Goal: Task Accomplishment & Management: Manage account settings

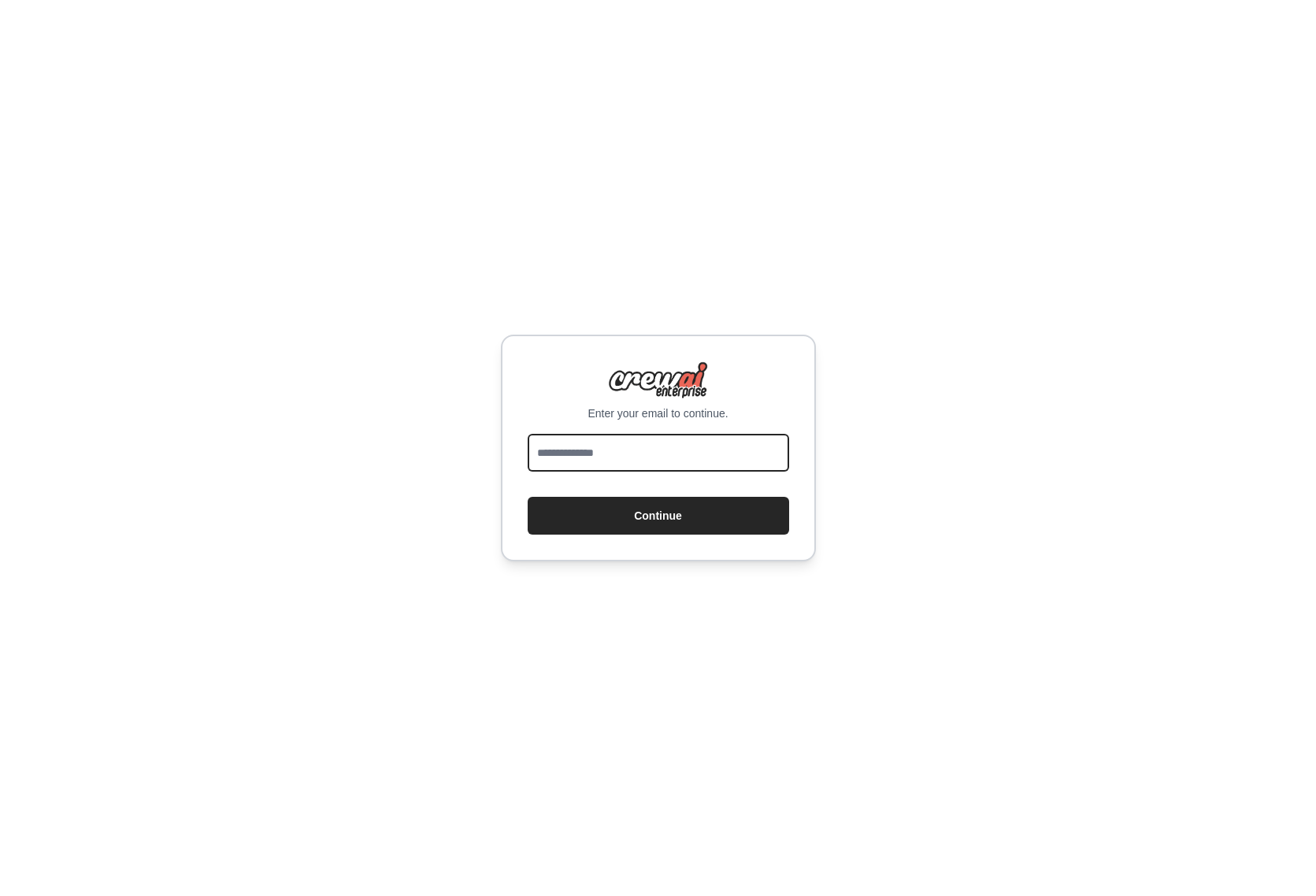
click at [574, 447] on input "email" at bounding box center [658, 453] width 262 height 38
click at [400, 469] on div "Enter your email to continue. Continue" at bounding box center [658, 448] width 1316 height 896
click at [572, 453] on input "email" at bounding box center [658, 453] width 262 height 38
type input "**********"
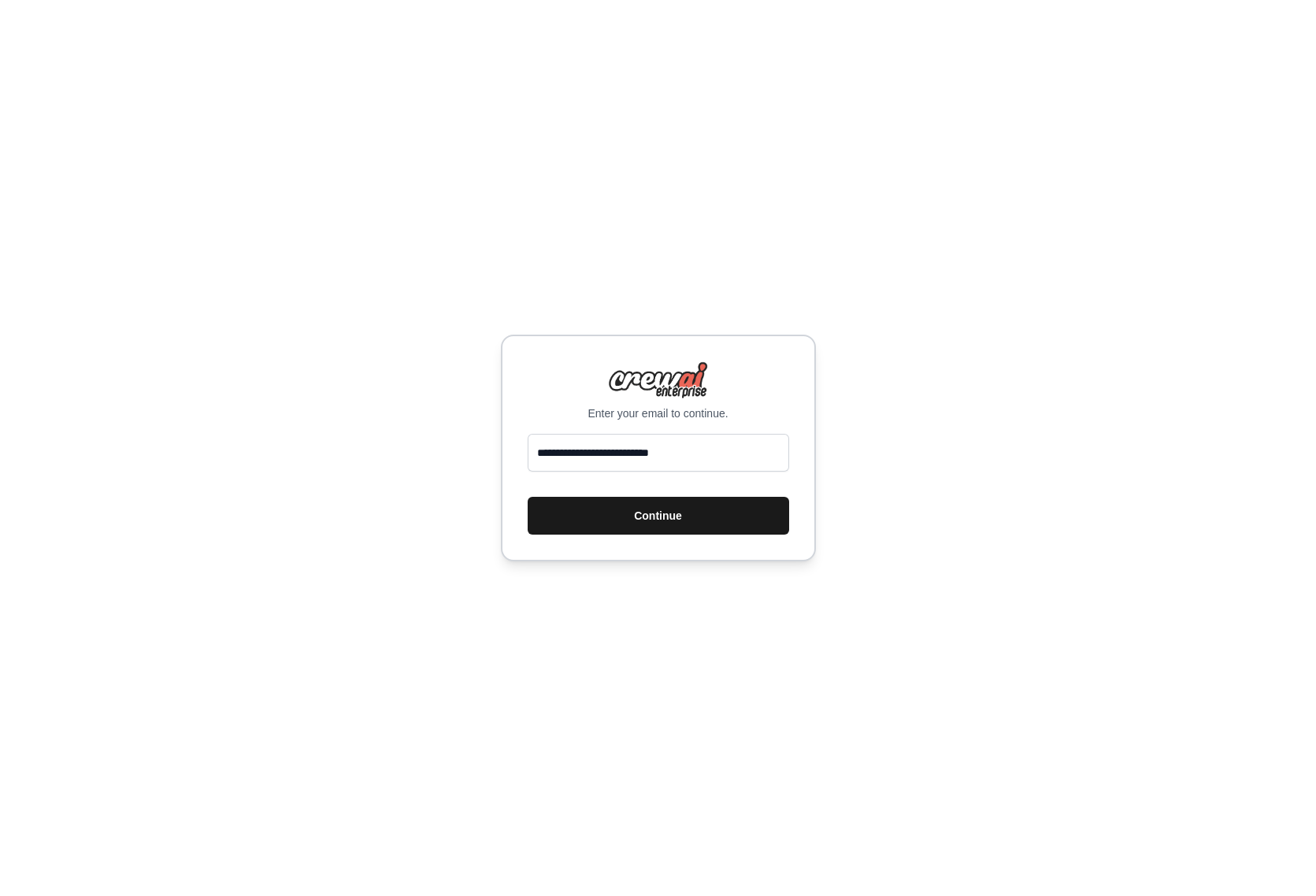
click at [662, 523] on button "Continue" at bounding box center [658, 516] width 262 height 38
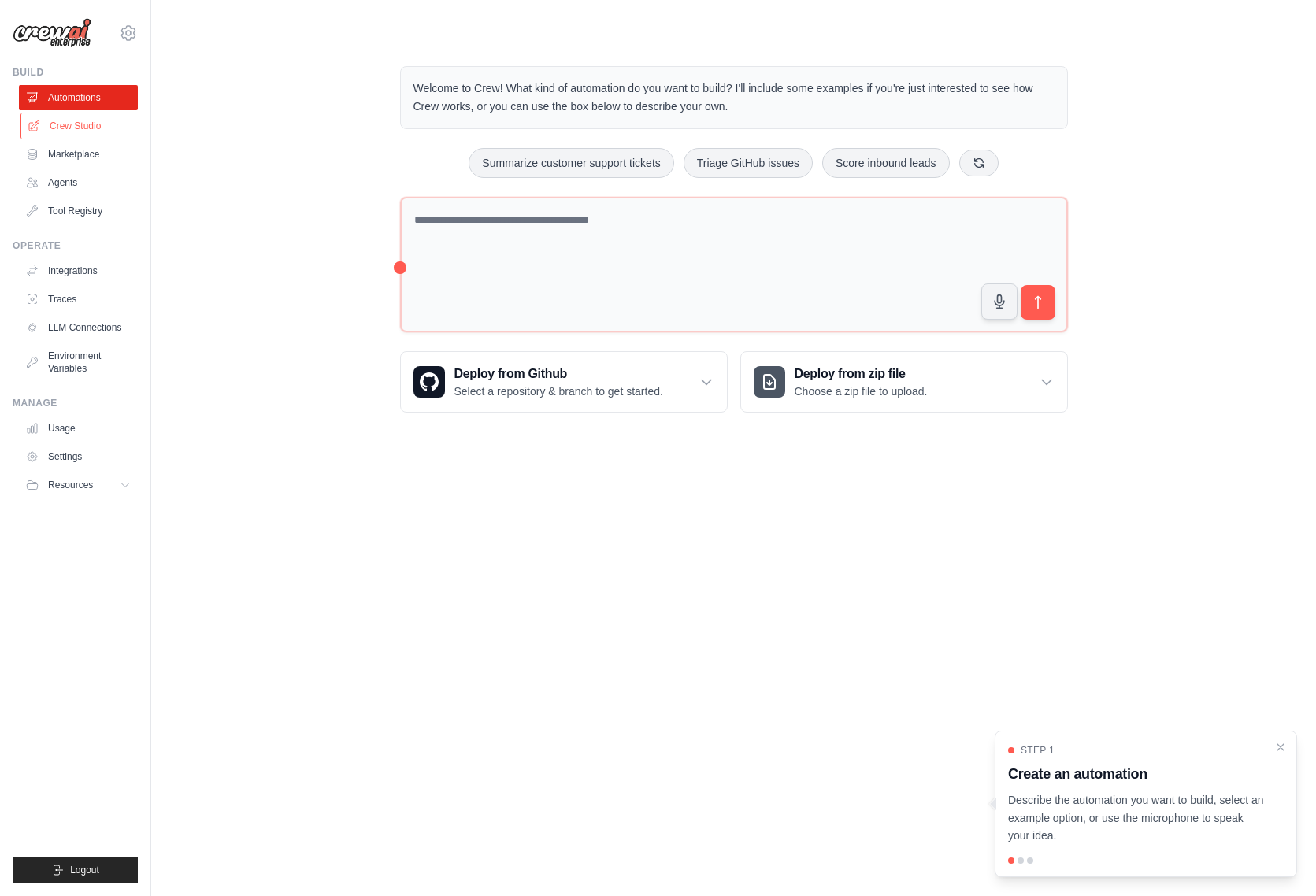
click at [91, 136] on link "Crew Studio" at bounding box center [80, 125] width 118 height 25
click at [80, 180] on link "Agents" at bounding box center [80, 182] width 118 height 25
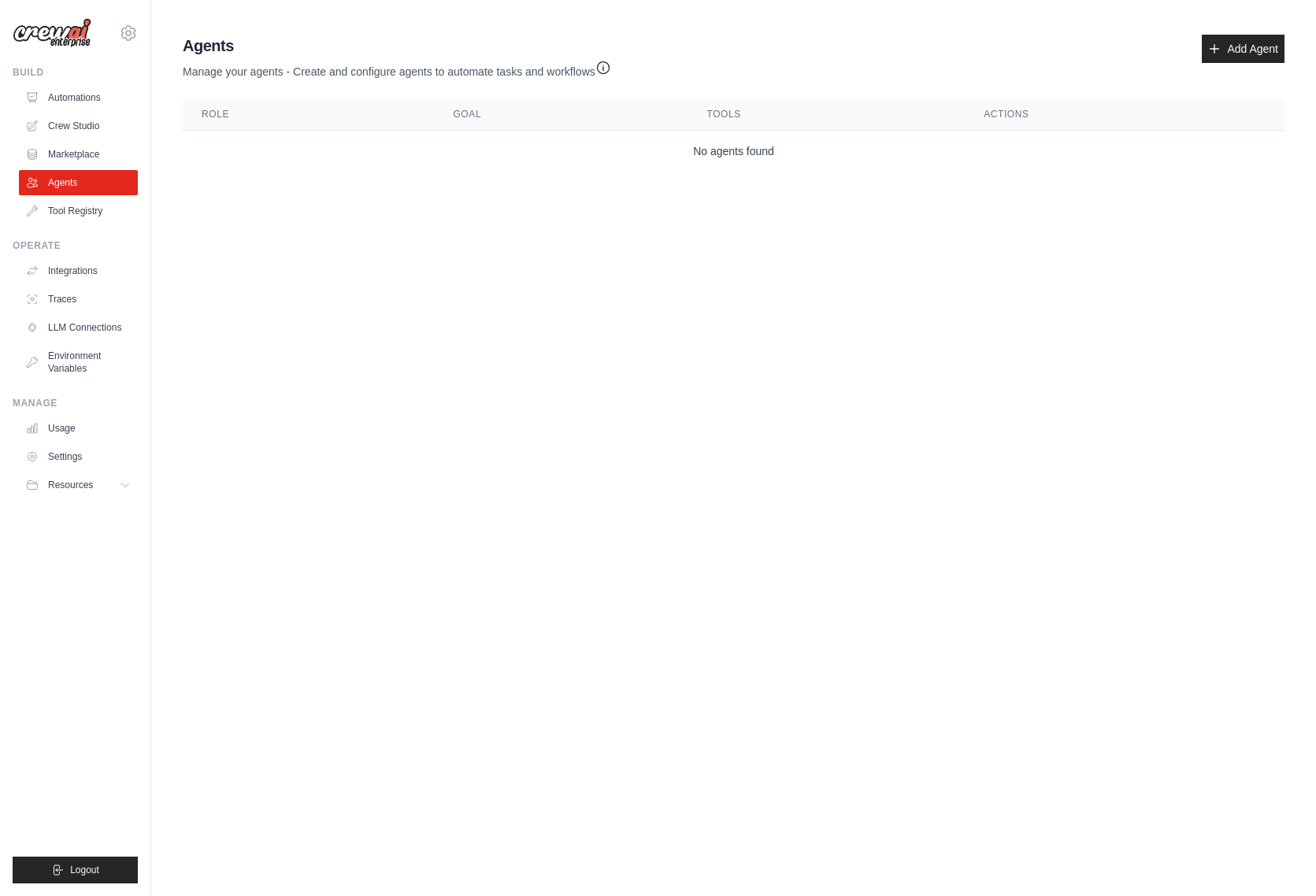
click at [348, 271] on body "sebastian@togetherwebloom.us Settings Build Automations Crew Studio" at bounding box center [658, 448] width 1316 height 896
click at [435, 710] on body "sebastian@togetherwebloom.us Settings Build Automations Crew Studio" at bounding box center [658, 448] width 1316 height 896
click at [324, 3] on main "Agent Usage Guide To use an agent in your CrewAI project, you can initialize it…" at bounding box center [734, 107] width 1165 height 213
click at [338, 27] on main "Agent Usage Guide To use an agent in your CrewAI project, you can initialize it…" at bounding box center [734, 107] width 1165 height 213
click at [989, 52] on div "Agents Manage your agents - Create and configure agents to automate tasks and w…" at bounding box center [734, 57] width 1102 height 45
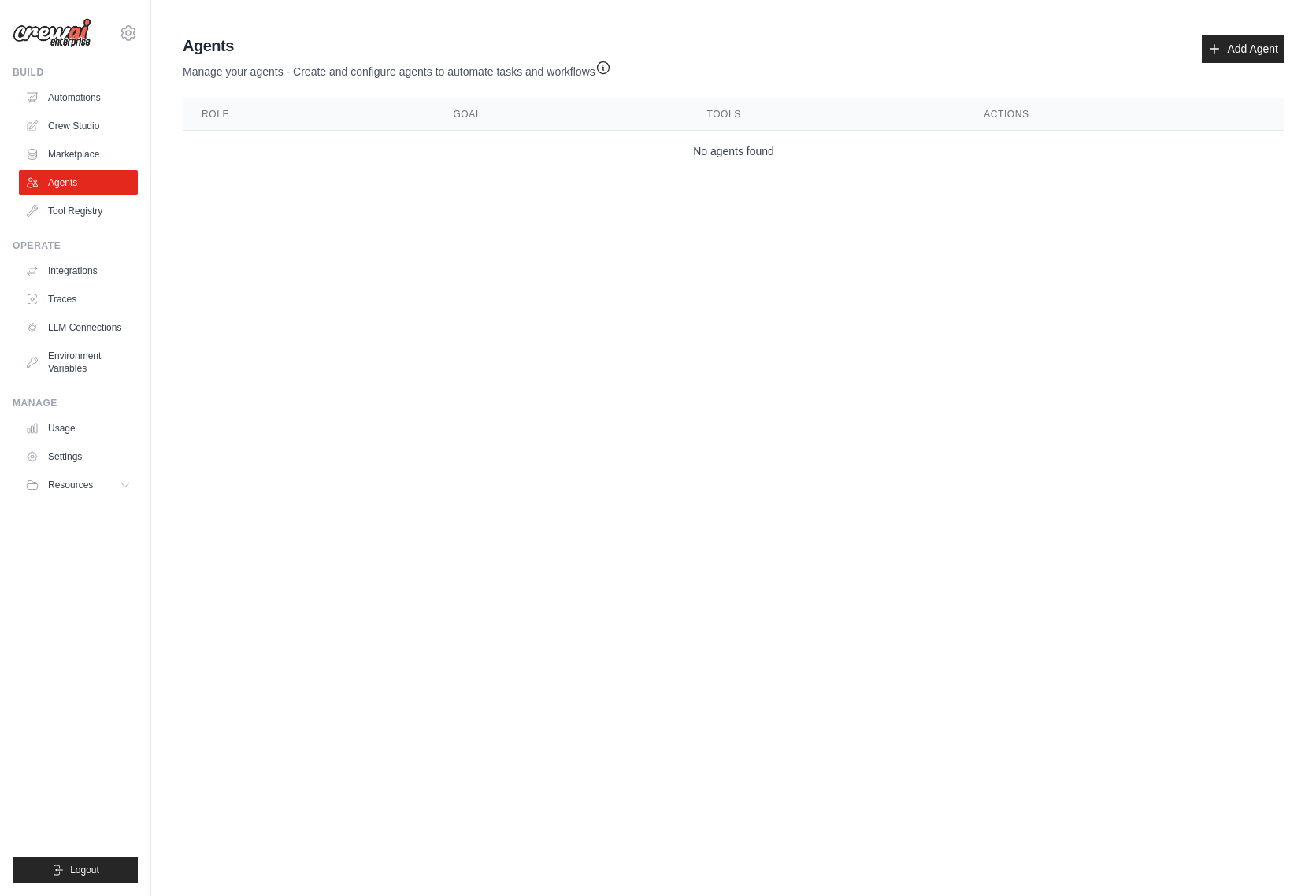
click at [1086, 35] on div "Agents Manage your agents - Create and configure agents to automate tasks and w…" at bounding box center [734, 57] width 1102 height 45
click at [826, 30] on div "Agents Manage your agents - Create and configure agents to automate tasks and w…" at bounding box center [733, 103] width 1114 height 149
click at [808, 30] on div "Agents Manage your agents - Create and configure agents to automate tasks and w…" at bounding box center [733, 103] width 1114 height 149
click at [759, 25] on main "Agent Usage Guide To use an agent in your CrewAI project, you can initialize it…" at bounding box center [734, 107] width 1165 height 213
click at [596, 252] on body "sebastian@togetherwebloom.us Settings Build Automations Crew Studio" at bounding box center [658, 448] width 1316 height 896
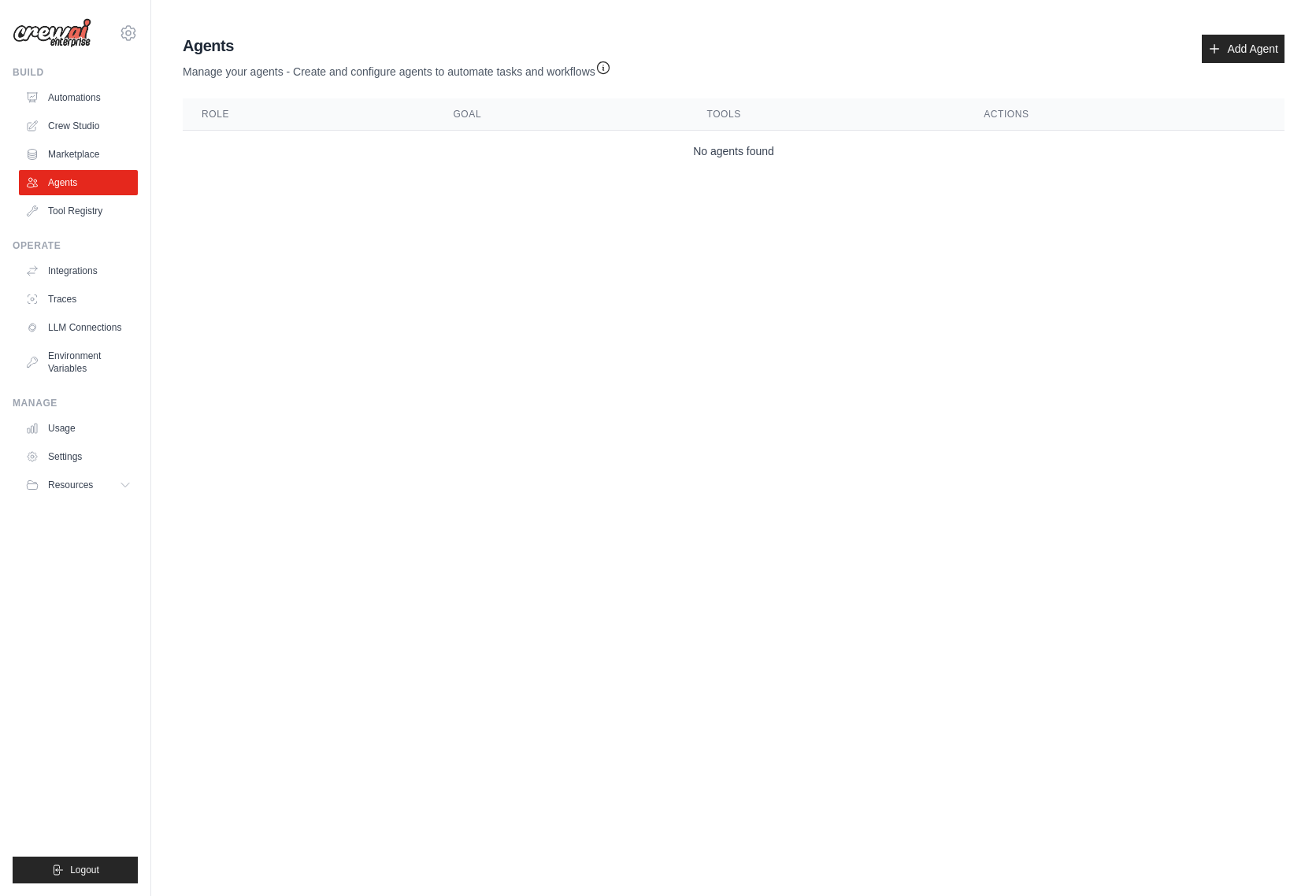
click at [500, 27] on main "Agent Usage Guide To use an agent in your CrewAI project, you can initialize it…" at bounding box center [734, 107] width 1165 height 213
click at [665, 290] on body "sebastian@togetherwebloom.us Settings Build Automations Crew Studio" at bounding box center [658, 448] width 1316 height 896
click at [337, 364] on body "sebastian@togetherwebloom.us Settings Build Automations Crew Studio" at bounding box center [658, 448] width 1316 height 896
click at [1019, 53] on div "Agents Manage your agents - Create and configure agents to automate tasks and w…" at bounding box center [734, 57] width 1102 height 45
click at [834, 47] on div "Agents Manage your agents - Create and configure agents to automate tasks and w…" at bounding box center [734, 57] width 1102 height 45
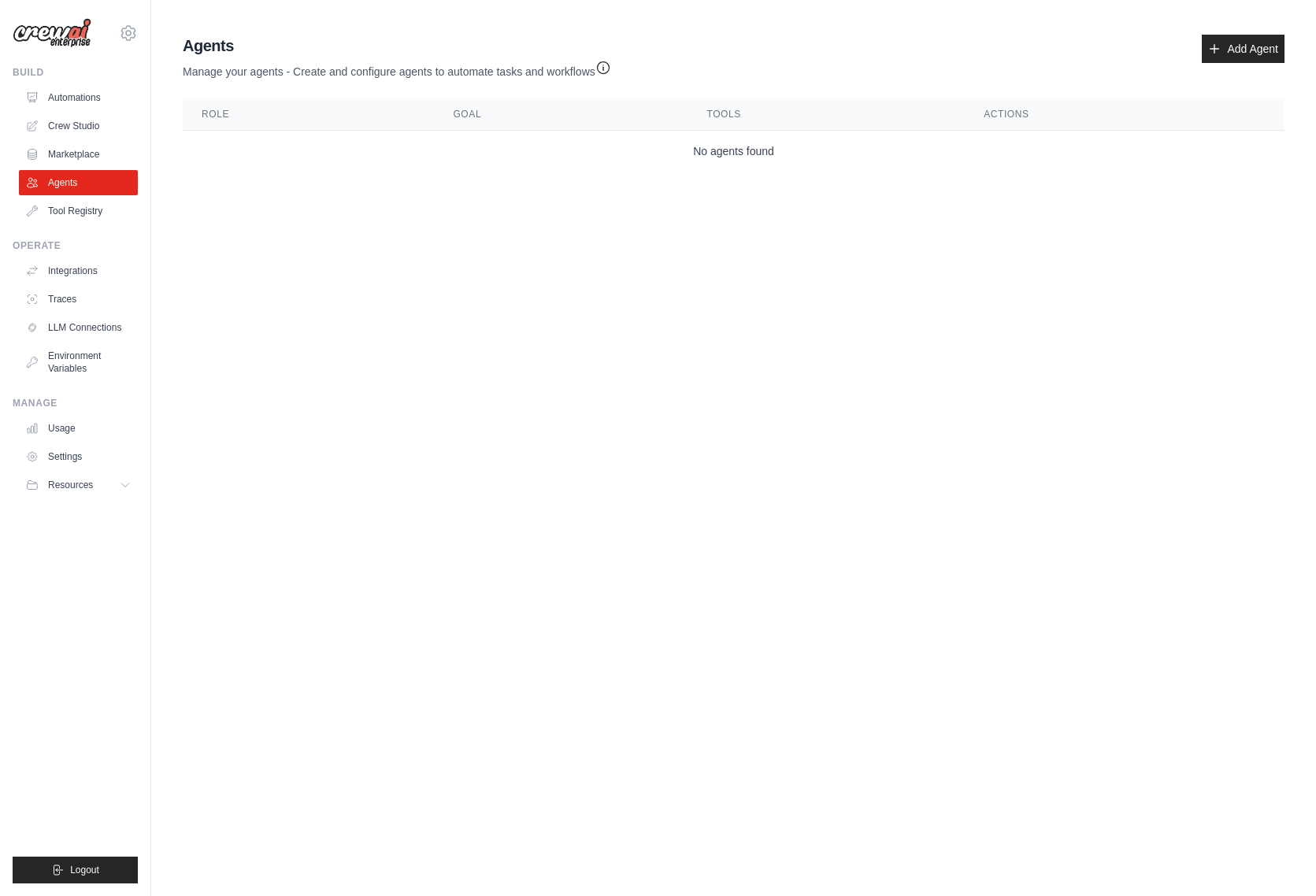
click at [770, 44] on div "Agents Manage your agents - Create and configure agents to automate tasks and w…" at bounding box center [734, 57] width 1102 height 45
